Goal: Task Accomplishment & Management: Manage account settings

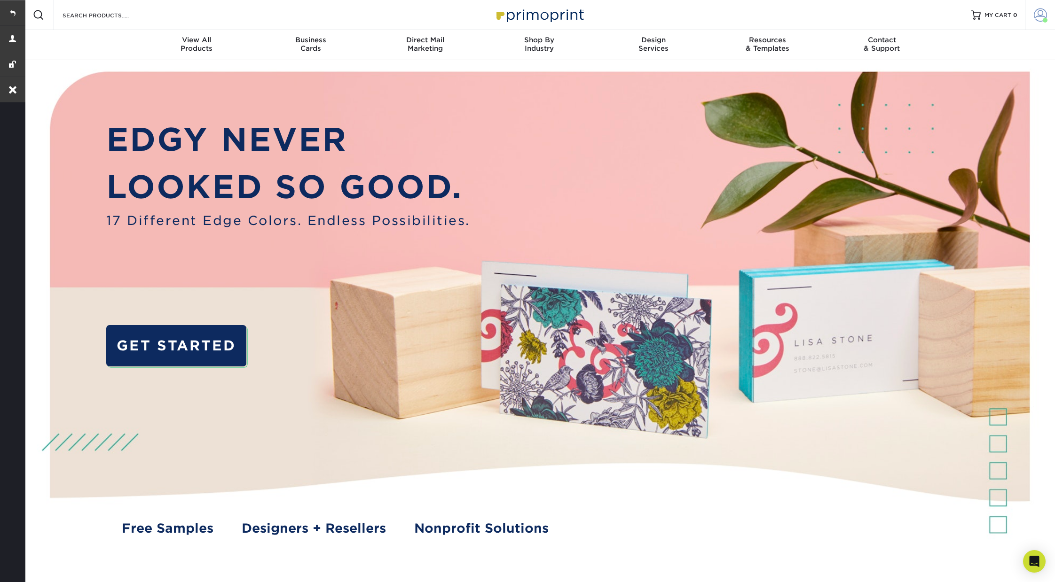
click at [1041, 22] on link "Account" at bounding box center [1040, 15] width 30 height 30
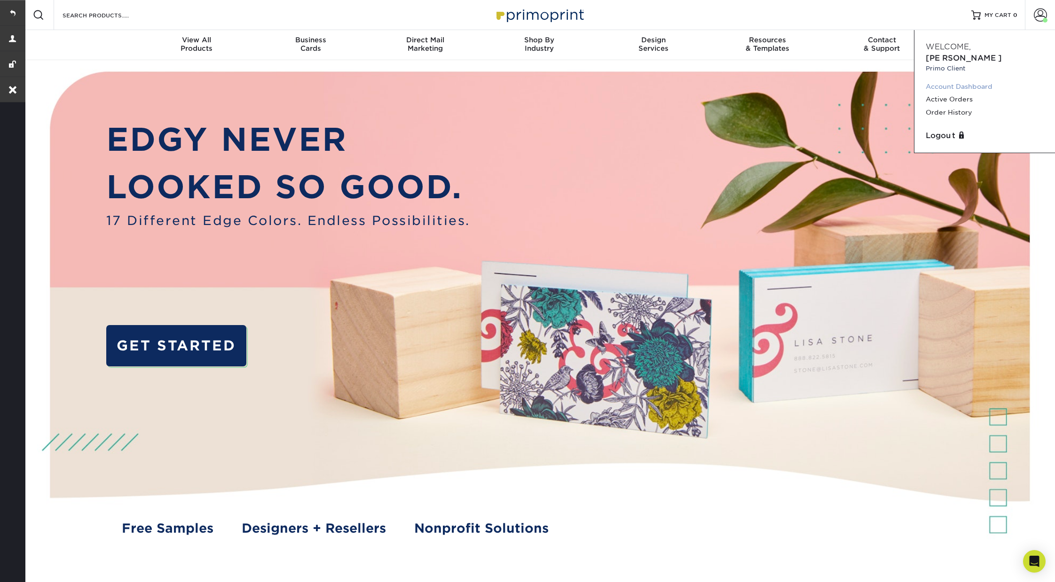
click at [956, 80] on link "Account Dashboard" at bounding box center [985, 86] width 118 height 13
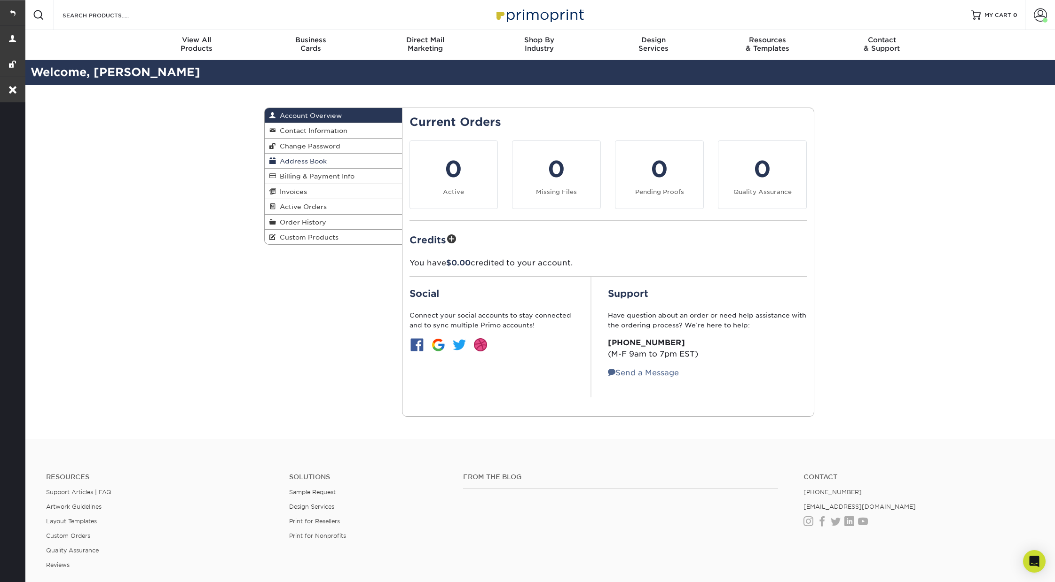
click at [315, 157] on span "Address Book" at bounding box center [301, 161] width 51 height 8
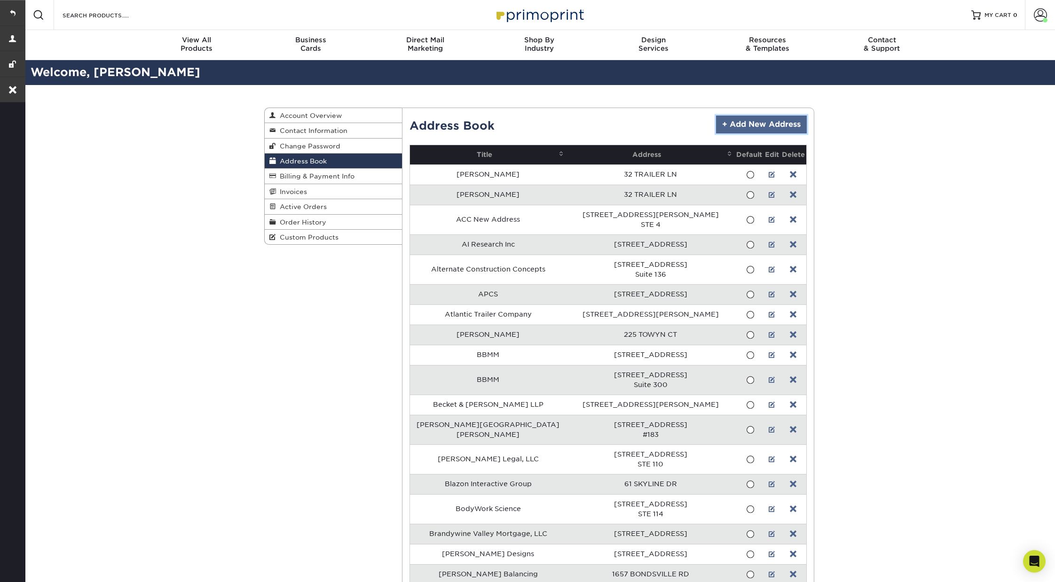
click at [751, 118] on link "+ Add New Address" at bounding box center [761, 125] width 91 height 18
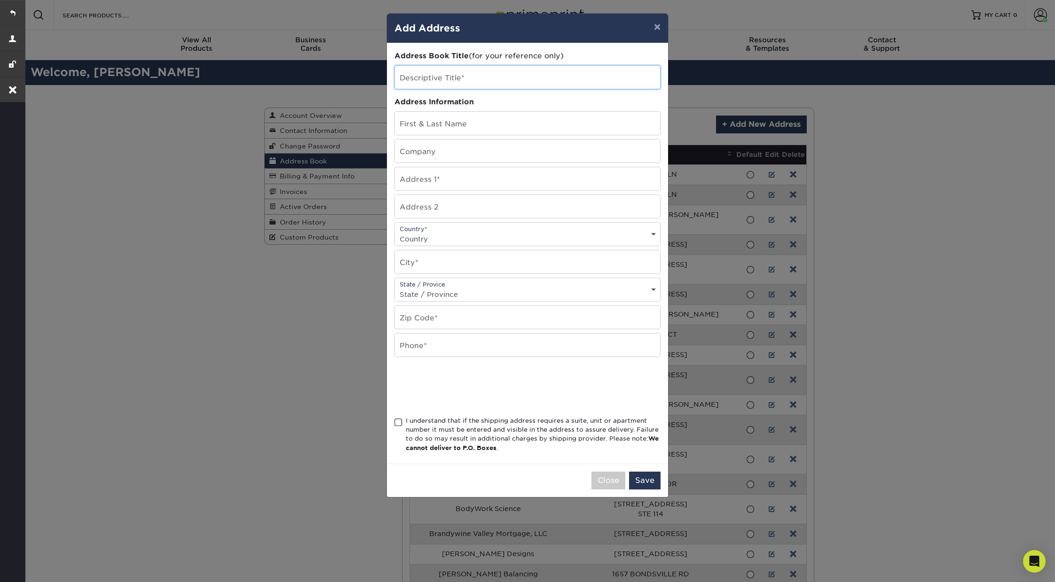
click at [479, 75] on input "text" at bounding box center [527, 77] width 265 height 23
click at [454, 126] on input "text" at bounding box center [527, 123] width 265 height 23
type input "Matt Barron"
click at [420, 208] on input "text" at bounding box center [527, 206] width 265 height 23
type input "Warehouse D"
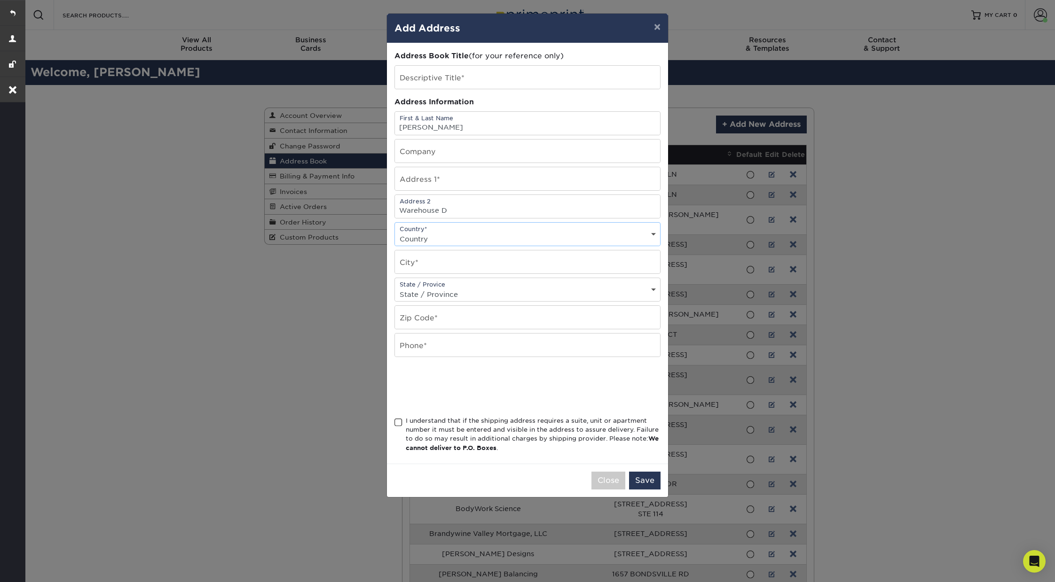
click at [435, 235] on select "Country United States Canada ----------------------------- Afghanistan Albania …" at bounding box center [527, 239] width 265 height 14
select select "US"
click at [395, 232] on select "Country United States Canada ----------------------------- Afghanistan Albania …" at bounding box center [527, 239] width 265 height 14
click at [425, 263] on input "text" at bounding box center [527, 262] width 265 height 23
type input "l"
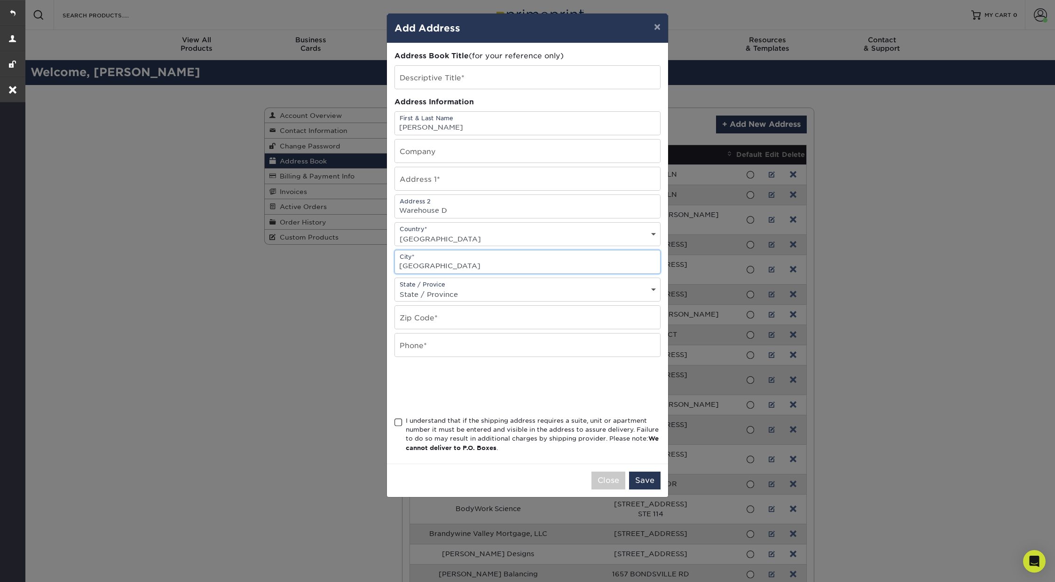
type input "Lancaster"
click at [585, 288] on select "State / Province Alabama Alaska Arizona Arkansas California Colorado Connecticu…" at bounding box center [527, 295] width 265 height 14
select select "PA"
click at [395, 288] on select "State / Province Alabama Alaska Arizona Arkansas California Colorado Connecticu…" at bounding box center [527, 295] width 265 height 14
click at [460, 313] on input "text" at bounding box center [527, 317] width 265 height 23
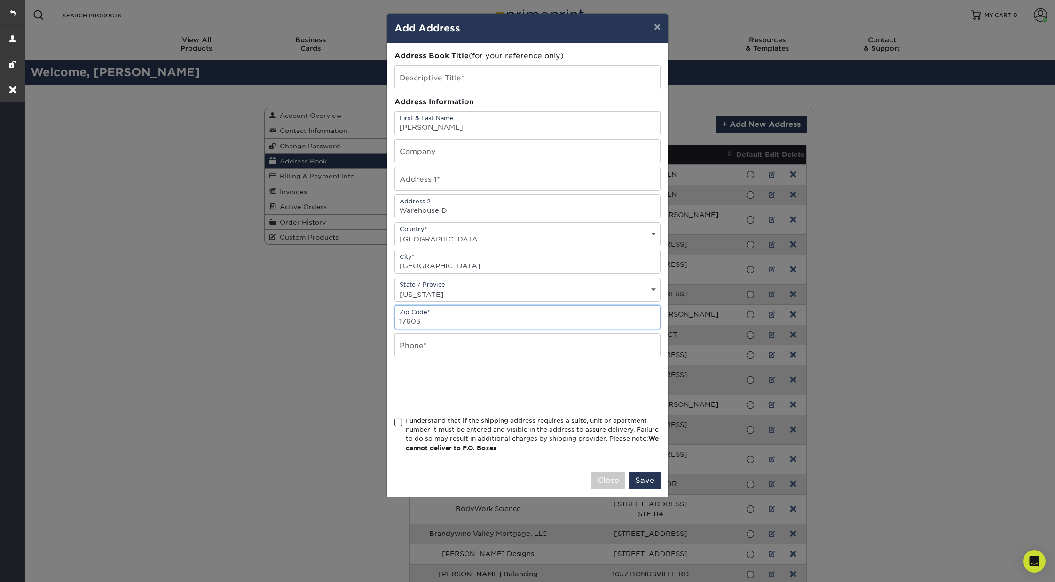
type input "17603"
click at [581, 342] on input "text" at bounding box center [527, 345] width 265 height 23
type input "000-000-0000"
click at [437, 175] on input "text" at bounding box center [527, 178] width 265 height 23
paste input "Wholesale Nuts and Dried Fruit 342 N Queen St"
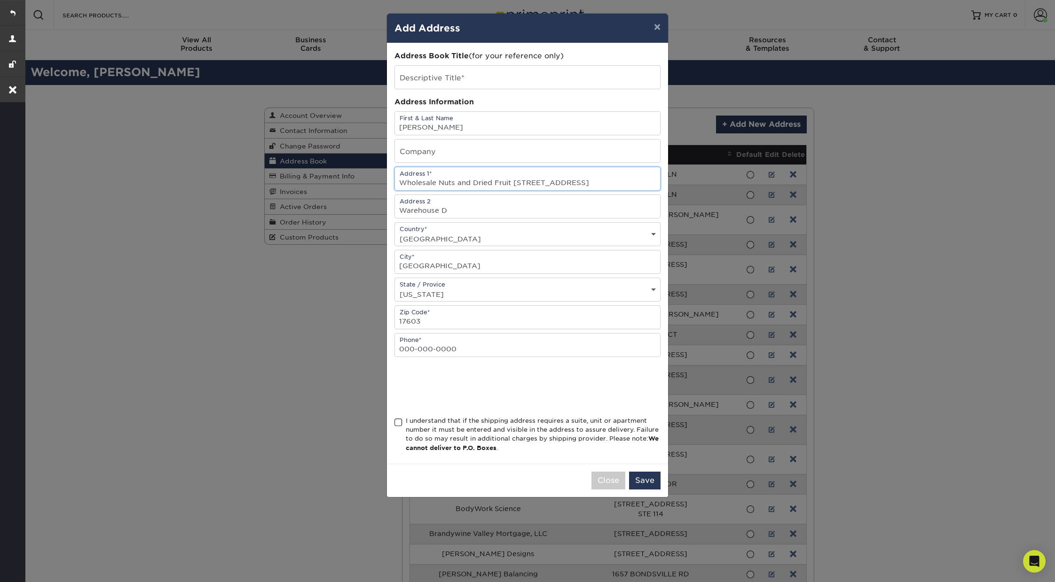
drag, startPoint x: 507, startPoint y: 181, endPoint x: 395, endPoint y: 181, distance: 112.3
click at [395, 181] on input "Wholesale Nuts and Dried Fruit 342 N Queen St" at bounding box center [527, 178] width 265 height 23
type input "[STREET_ADDRESS]"
click at [437, 151] on input "text" at bounding box center [527, 151] width 265 height 23
paste input "Wholesale Nuts and Dried Fruit"
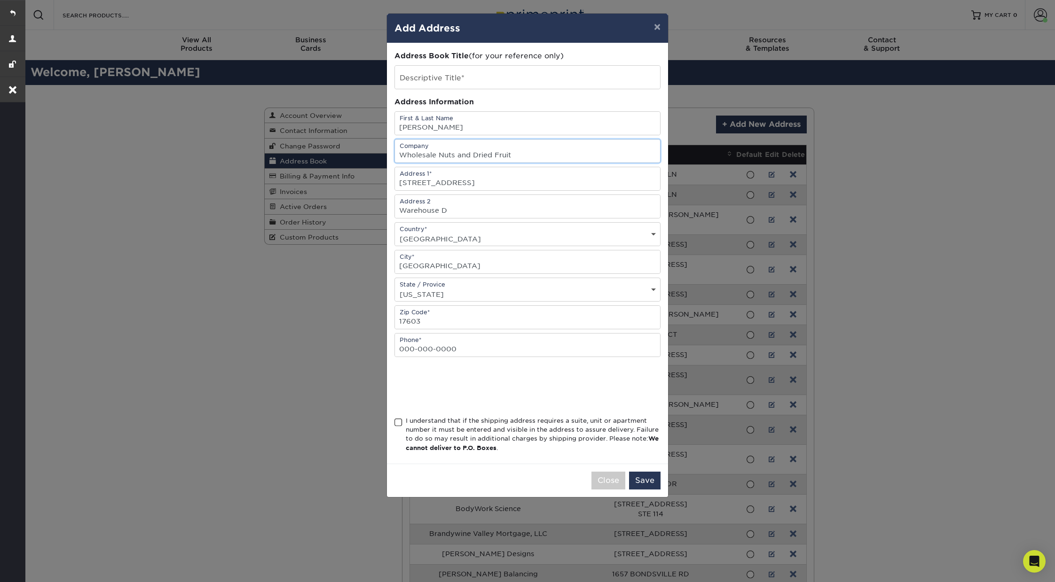
type input "Wholesale Nuts and Dried Fruit"
click at [459, 80] on input "text" at bounding box center [527, 77] width 265 height 23
paste input "Wholesale Nuts and Dried Fruit"
type input "Wholesale Nuts and Dried Fruit - Lancaster"
click at [399, 418] on span at bounding box center [398, 422] width 8 height 9
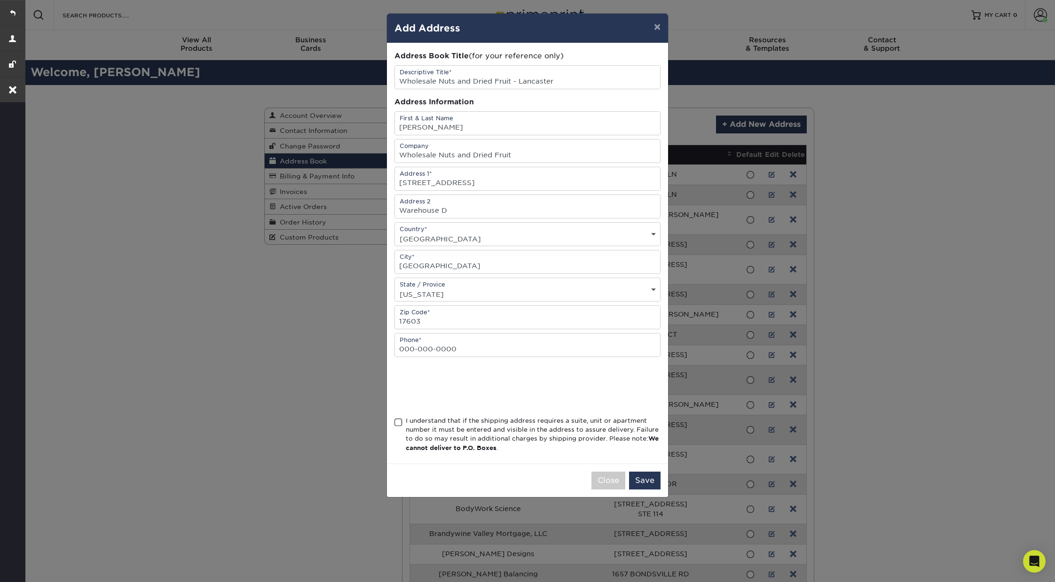
click at [0, 0] on input "I understand that if the shipping address requires a suite, unit or apartment n…" at bounding box center [0, 0] width 0 height 0
click at [638, 479] on button "Save" at bounding box center [644, 481] width 31 height 18
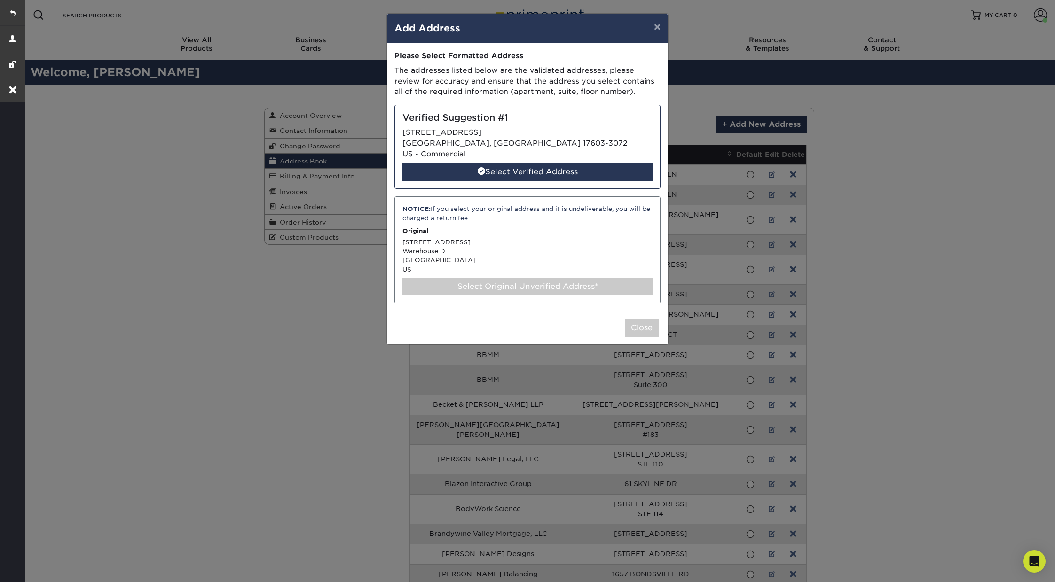
click at [519, 265] on div "NOTICE: If you select your original address and it is undeliverable, you will b…" at bounding box center [527, 249] width 266 height 107
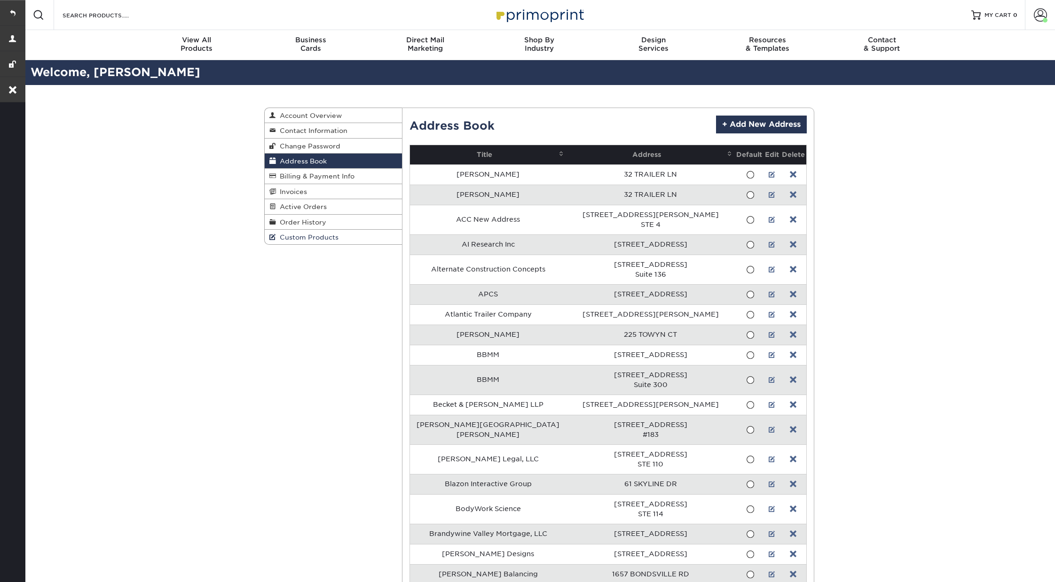
click at [314, 239] on link "Custom Products" at bounding box center [333, 237] width 137 height 15
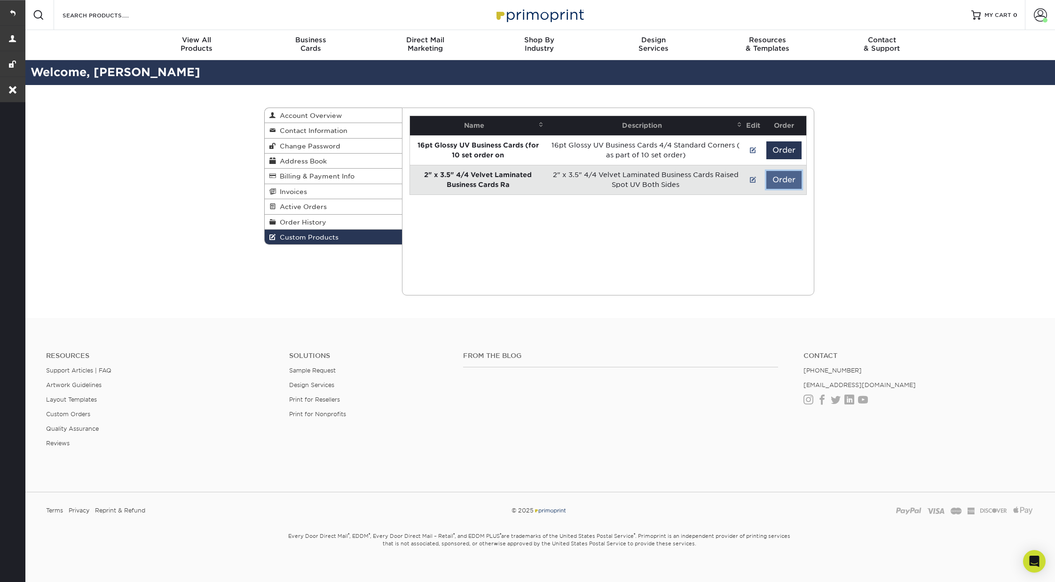
click at [781, 176] on button "Order" at bounding box center [783, 180] width 35 height 18
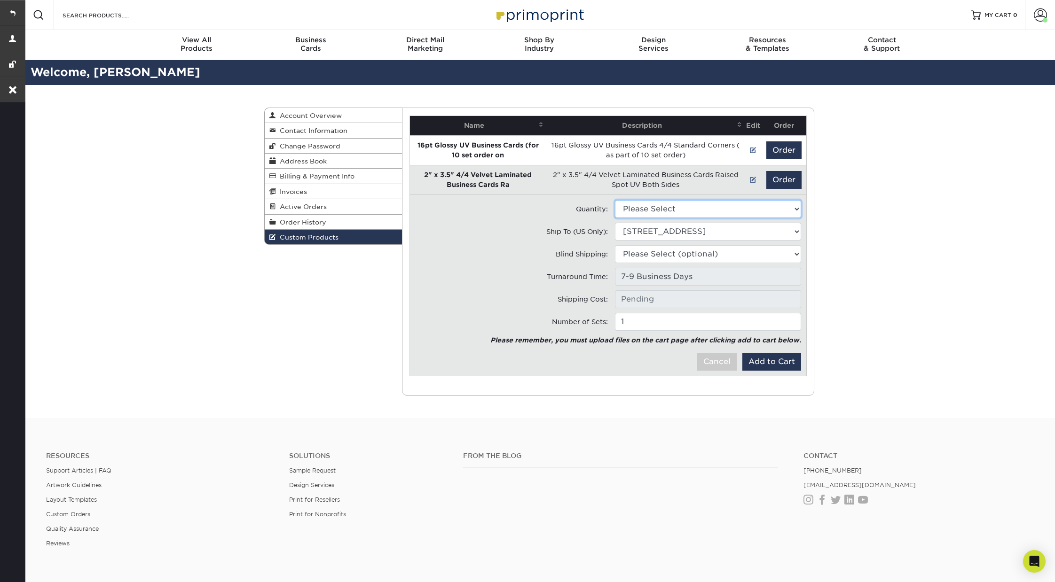
click at [695, 212] on select "Please Select 1000 - $373.00" at bounding box center [708, 209] width 186 height 18
select select "0"
click at [615, 200] on select "Please Select 1000 - $373.00" at bounding box center [708, 209] width 186 height 18
type input "UPS Ground: $13.36"
click at [327, 236] on span "Custom Products" at bounding box center [307, 238] width 63 height 8
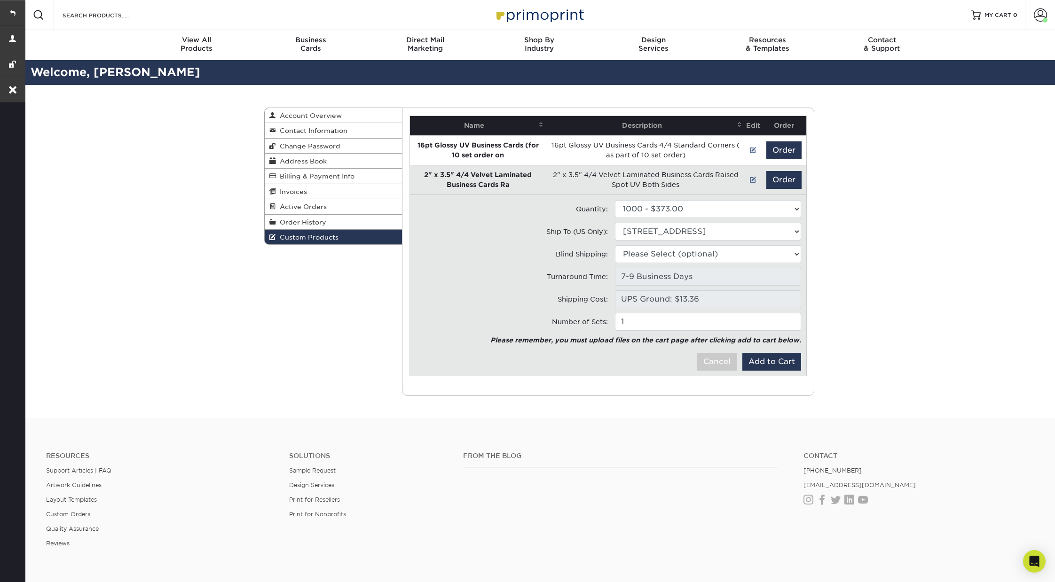
click at [363, 387] on div "Custom Products Account Overview Contact Information Change Password Address Bo…" at bounding box center [539, 251] width 564 height 333
click at [321, 222] on span "Order History" at bounding box center [301, 223] width 50 height 8
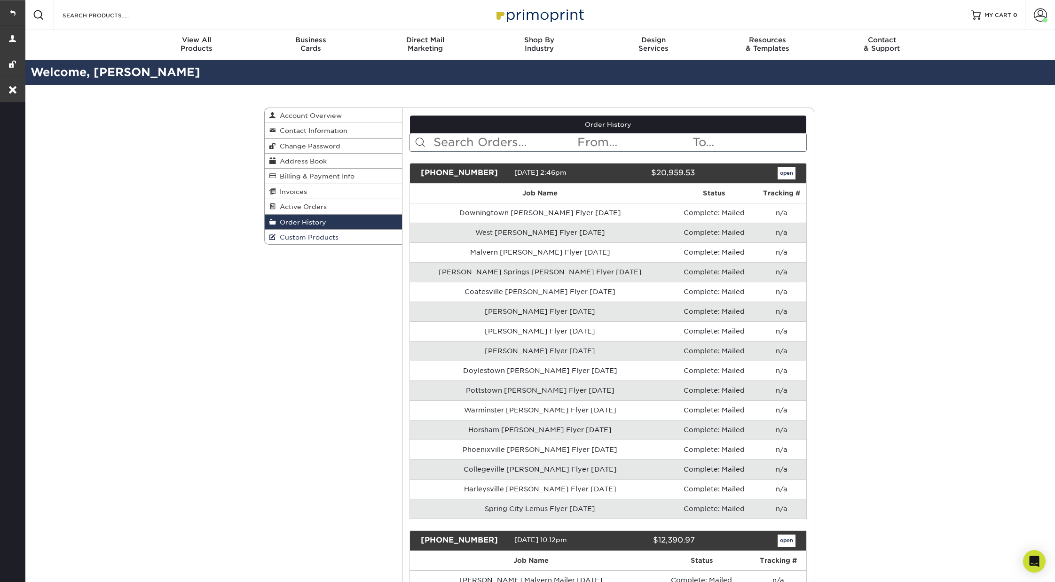
click at [316, 231] on link "Custom Products" at bounding box center [333, 237] width 137 height 15
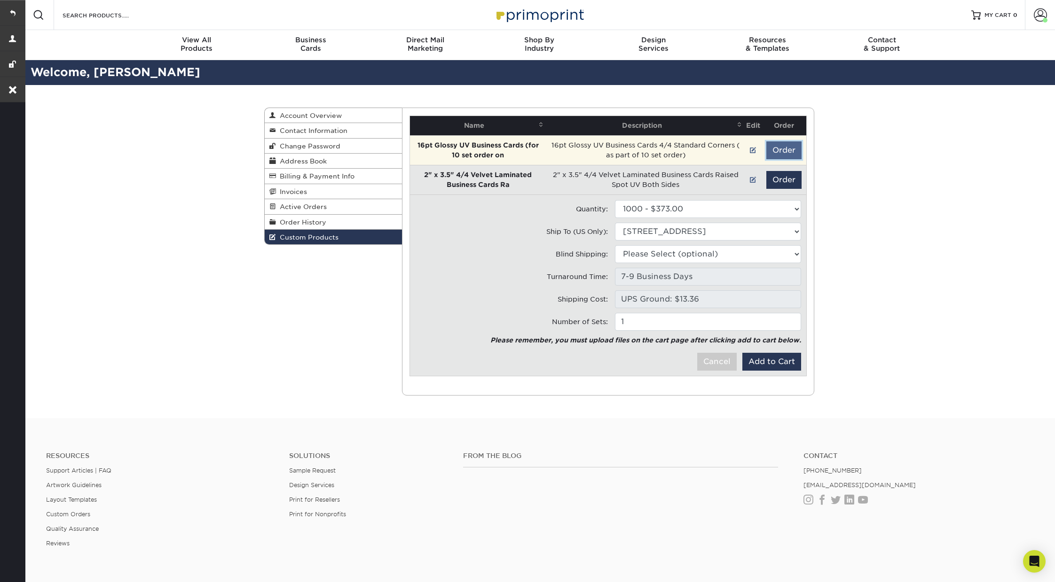
click at [790, 151] on button "Order" at bounding box center [783, 150] width 35 height 18
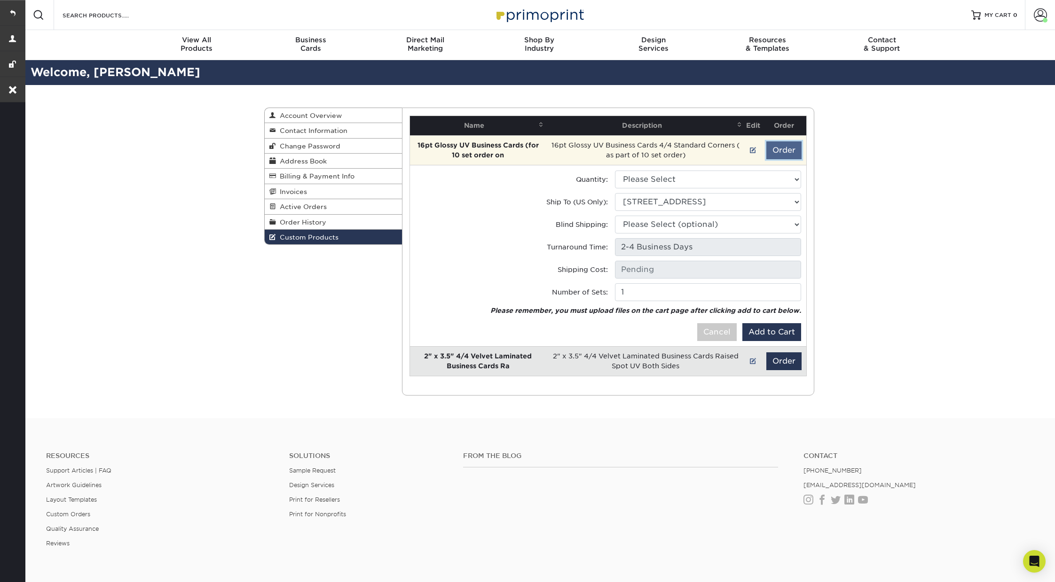
click at [790, 151] on button "Order" at bounding box center [783, 150] width 35 height 18
click at [785, 150] on button "Order" at bounding box center [783, 150] width 35 height 18
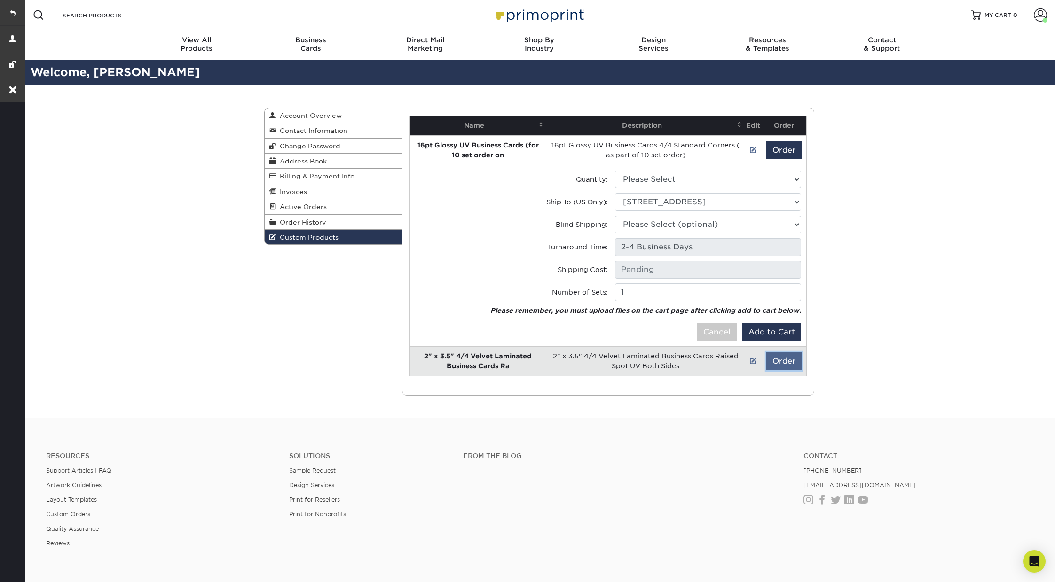
click at [785, 361] on button "Order" at bounding box center [783, 362] width 35 height 18
